Goal: Task Accomplishment & Management: Manage account settings

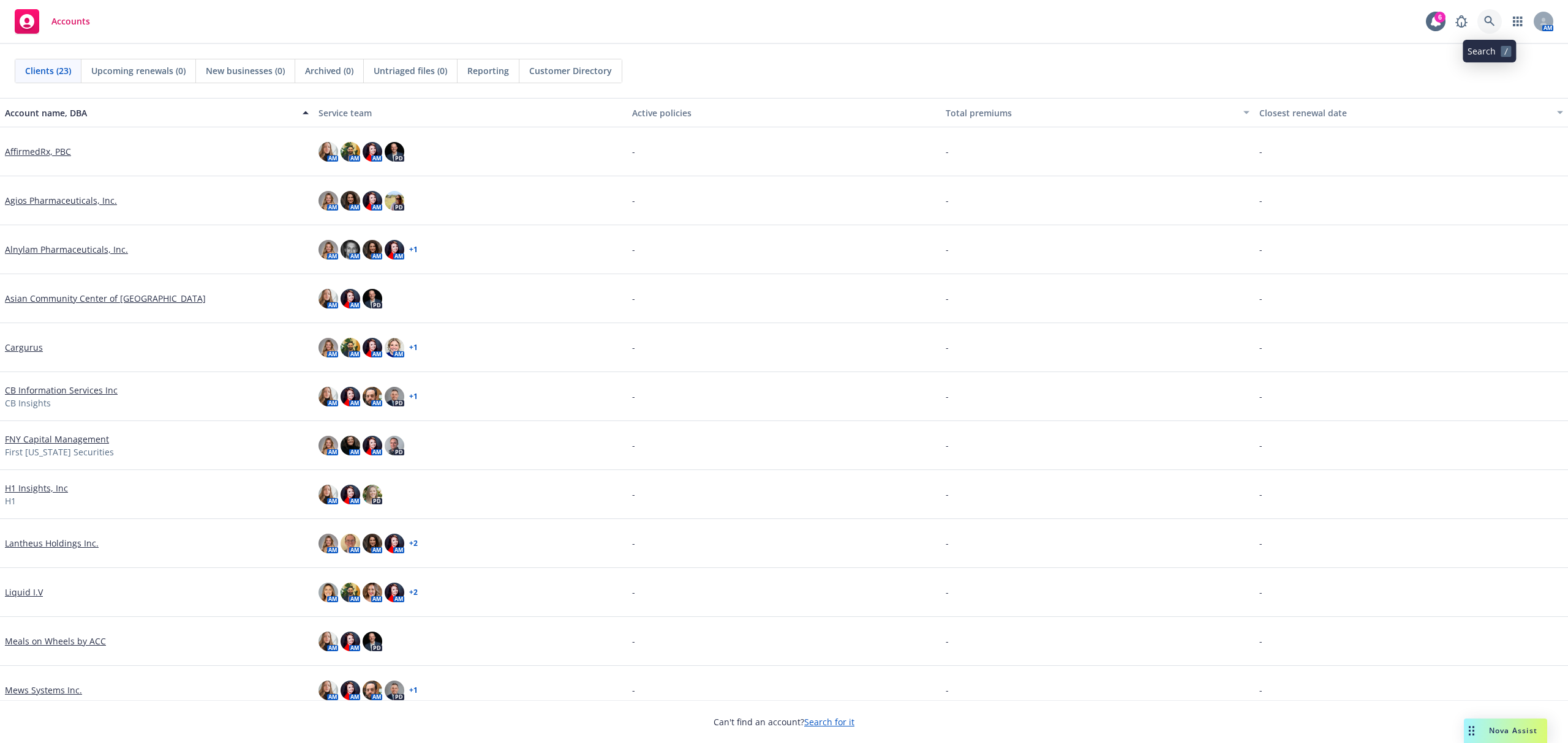
click at [1495, 20] on link at bounding box center [1489, 22] width 25 height 25
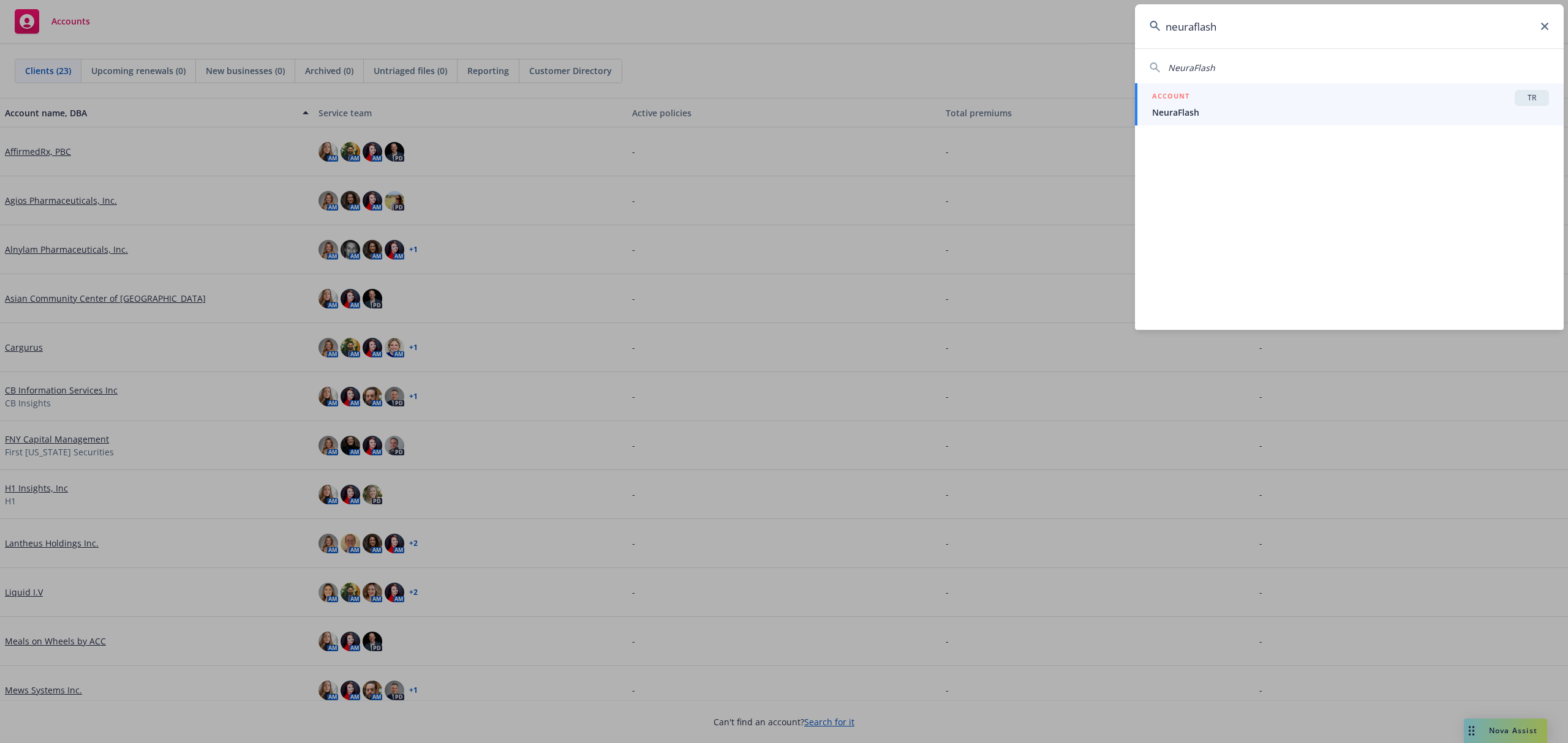
type input "neuraflash"
click at [1268, 94] on div "ACCOUNT TR" at bounding box center [1350, 98] width 397 height 16
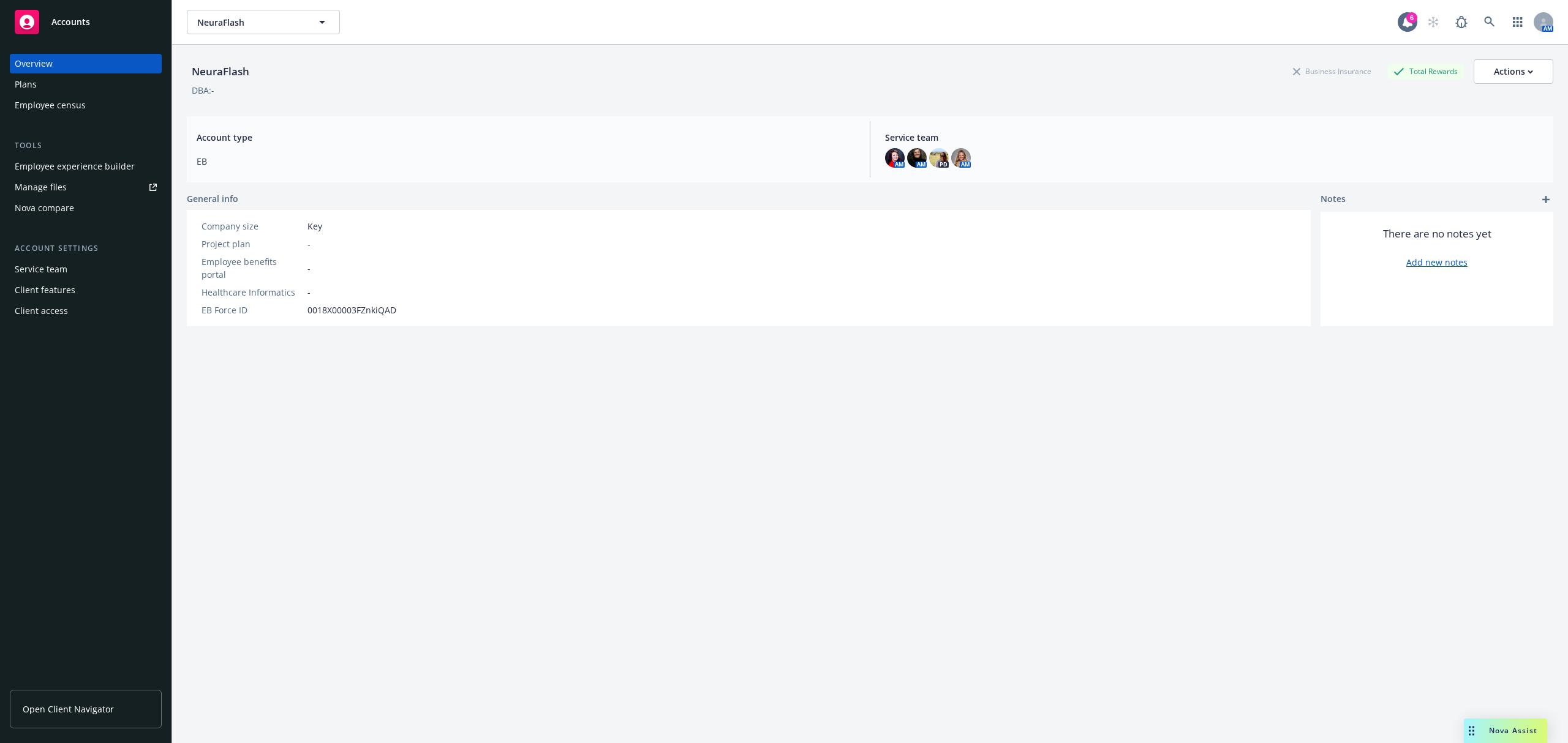
click at [84, 169] on div "Employee experience builder" at bounding box center [75, 166] width 120 height 20
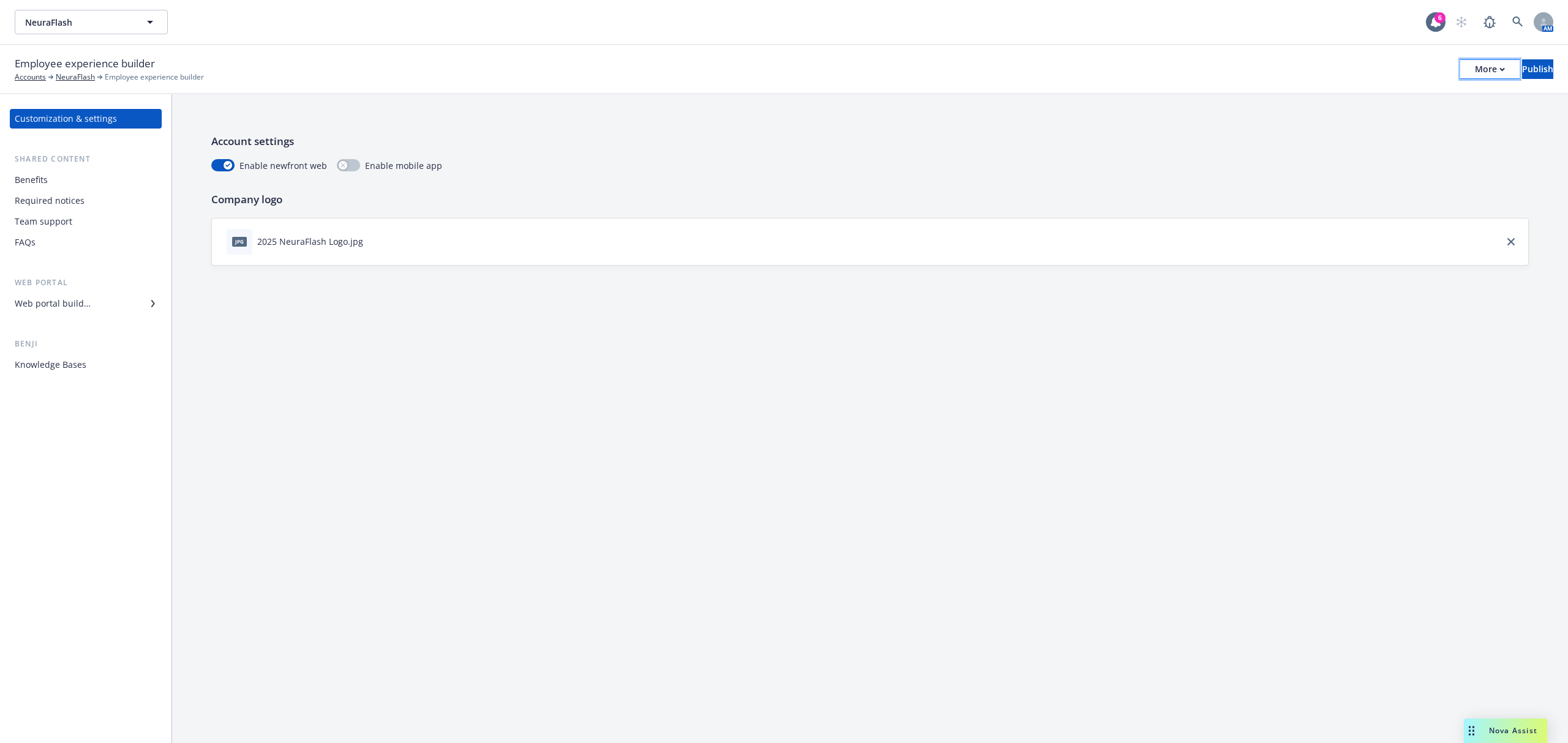
click at [1475, 62] on div "More" at bounding box center [1490, 69] width 30 height 18
click at [981, 99] on div "Account settings Enable newfront web Enable mobile app Company logo jpg 2025 Ne…" at bounding box center [870, 200] width 1396 height 210
